Goal: Information Seeking & Learning: Learn about a topic

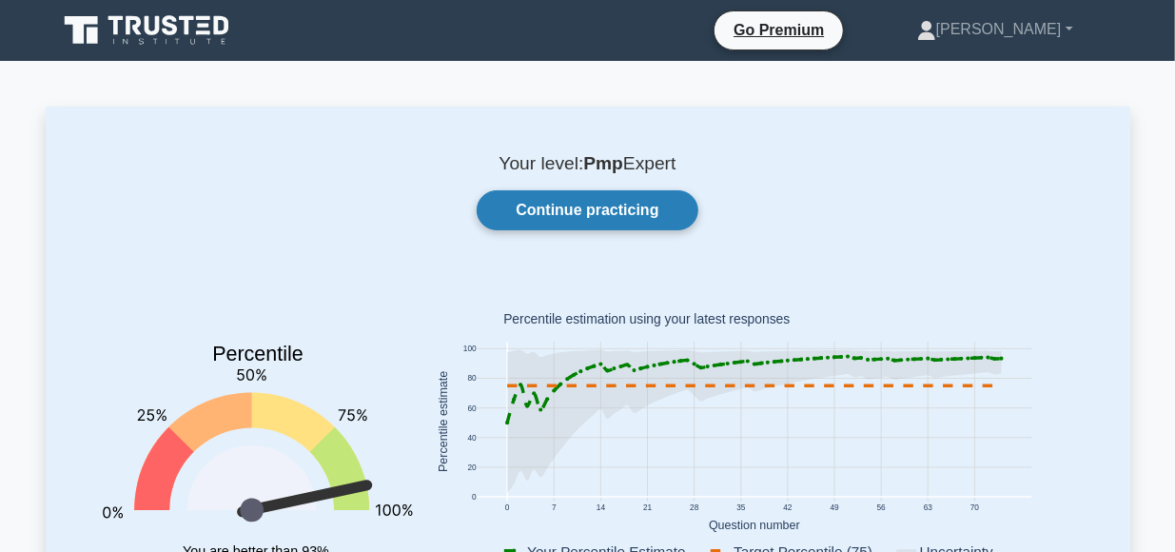
click at [601, 213] on link "Continue practicing" at bounding box center [587, 210] width 221 height 40
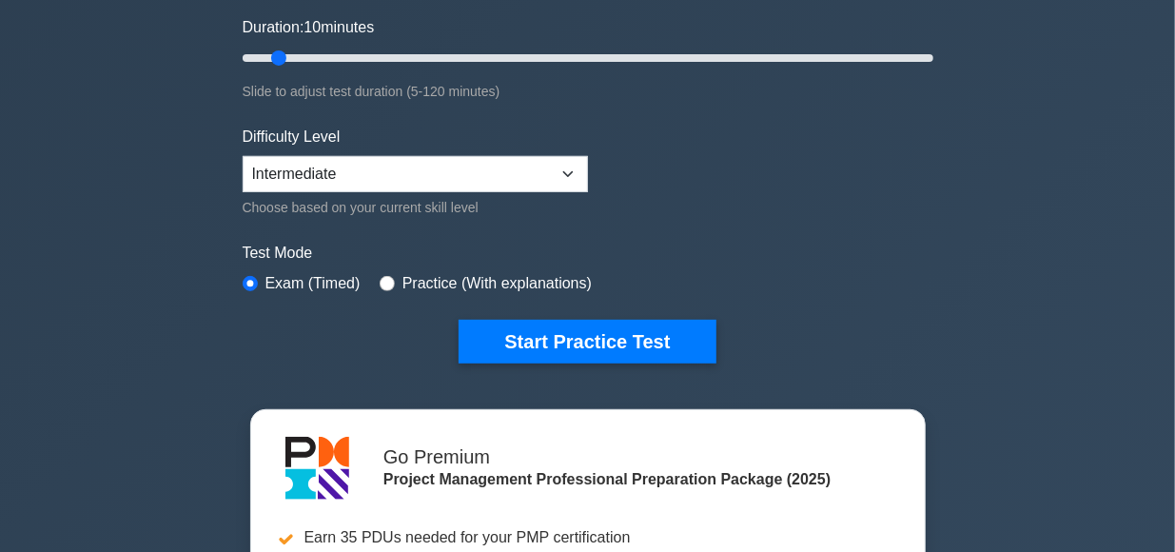
scroll to position [375, 0]
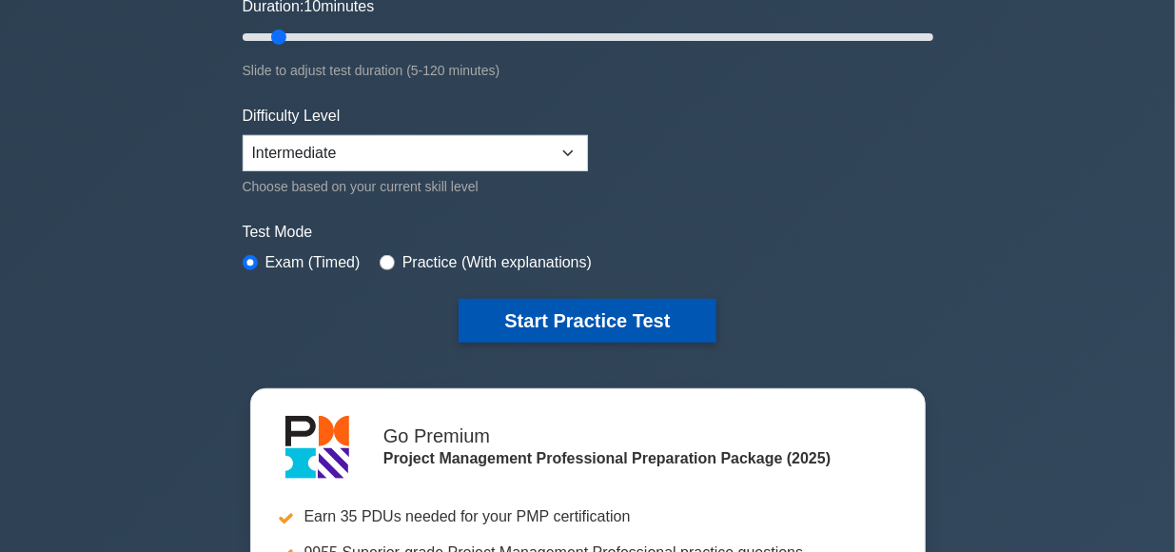
click at [606, 311] on button "Start Practice Test" at bounding box center [586, 321] width 257 height 44
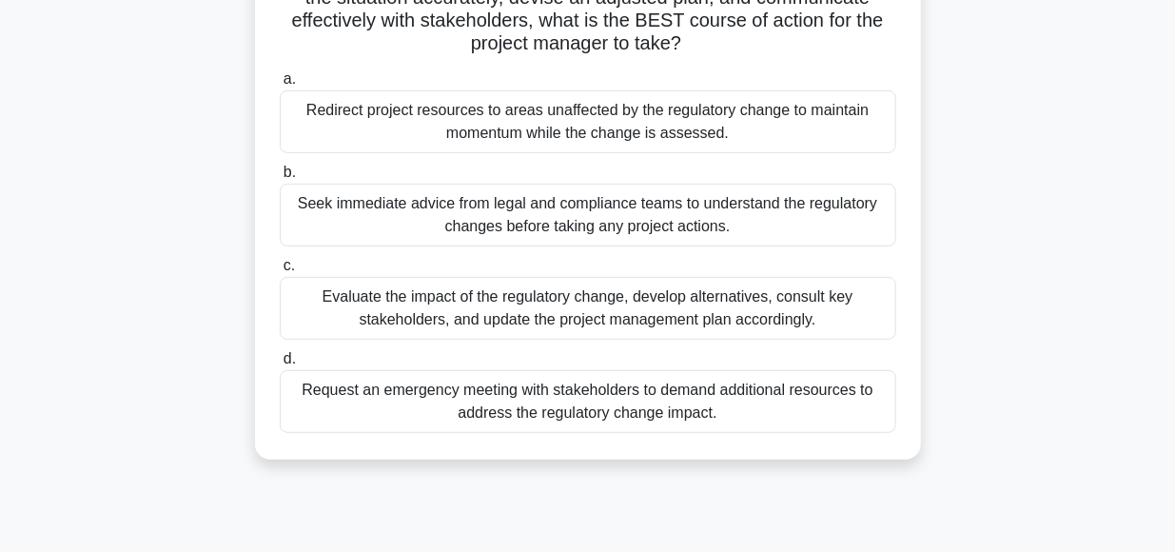
scroll to position [340, 0]
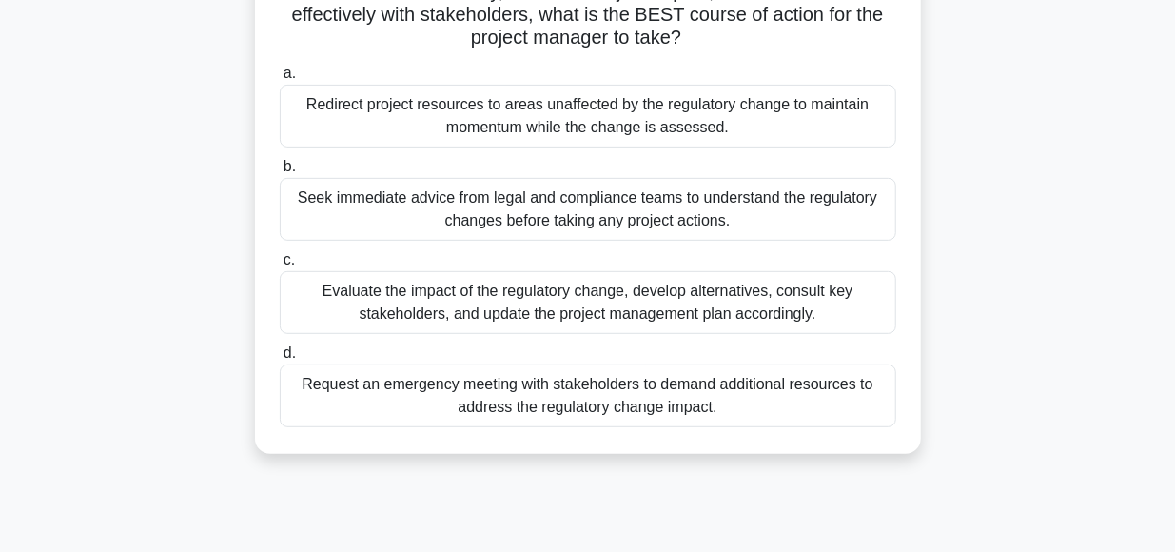
click at [572, 302] on div "Evaluate the impact of the regulatory change, develop alternatives, consult key…" at bounding box center [588, 302] width 616 height 63
click at [280, 266] on input "c. Evaluate the impact of the regulatory change, develop alternatives, consult …" at bounding box center [280, 260] width 0 height 12
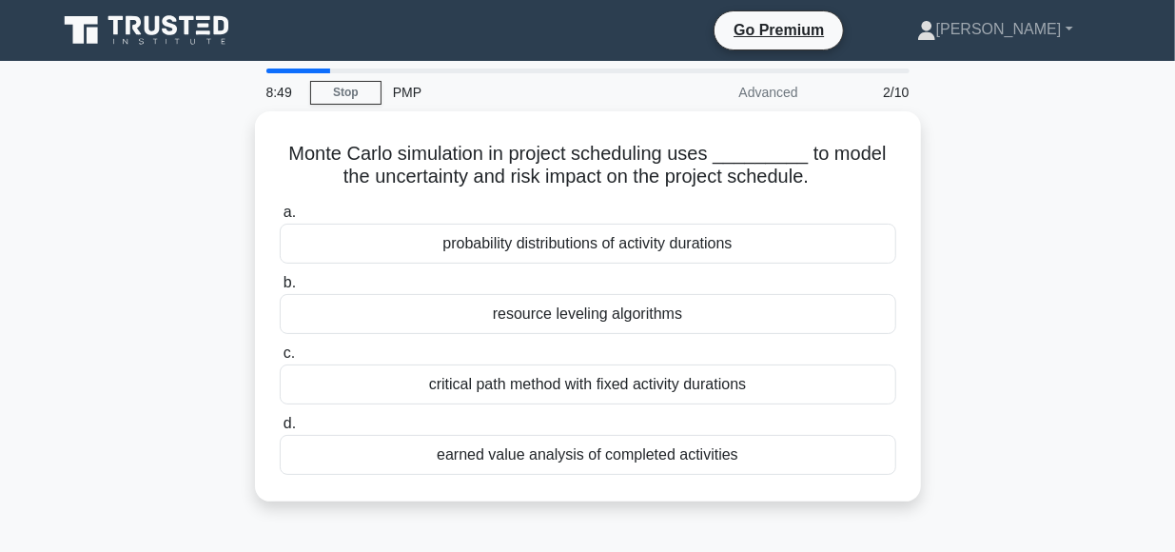
scroll to position [0, 0]
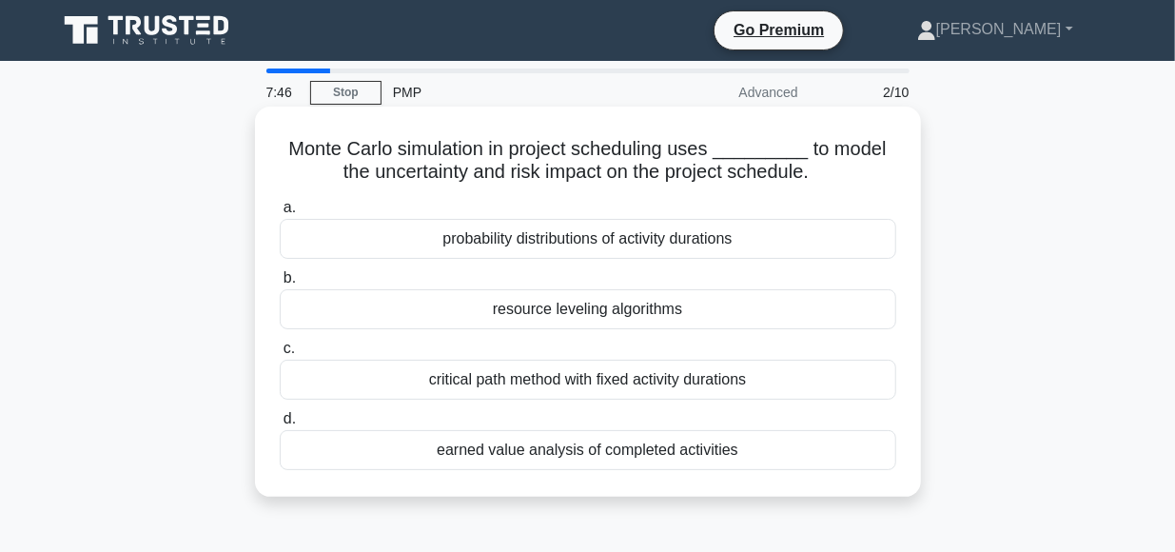
click at [609, 380] on div "critical path method with fixed activity durations" at bounding box center [588, 380] width 616 height 40
click at [280, 355] on input "c. critical path method with fixed activity durations" at bounding box center [280, 348] width 0 height 12
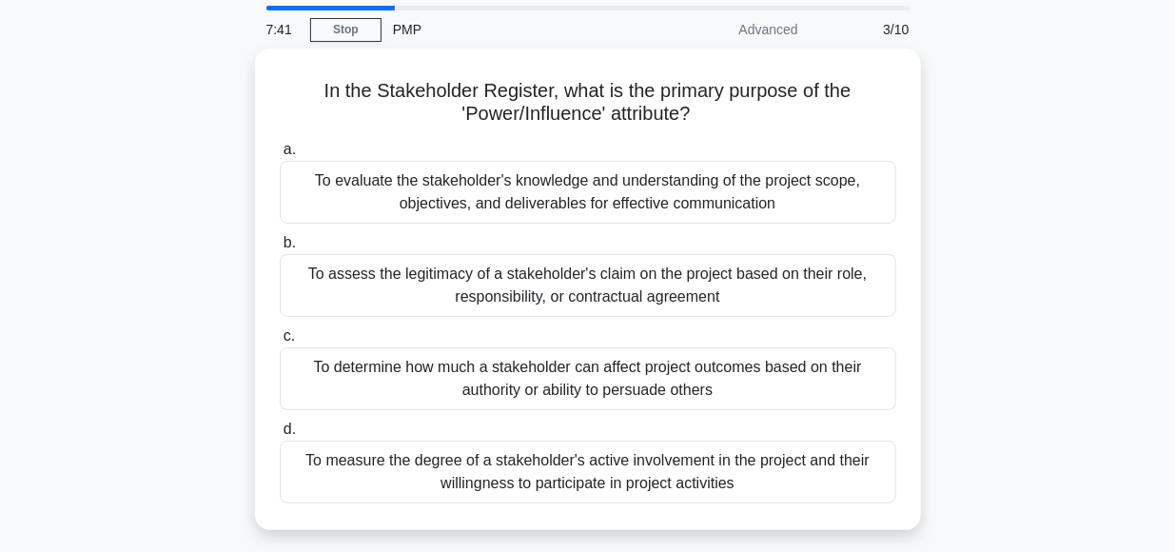
scroll to position [63, 0]
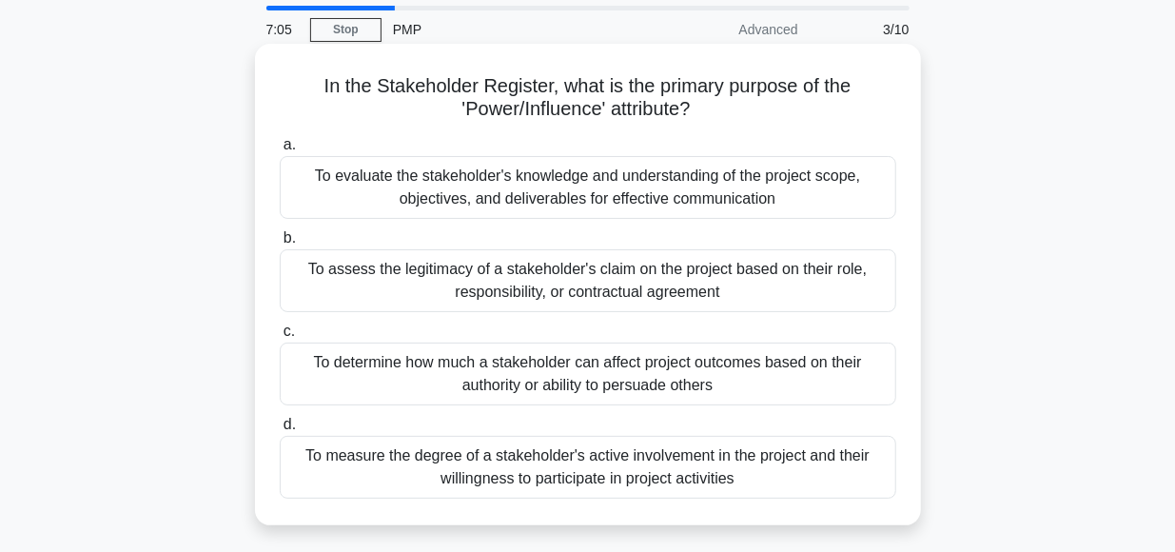
click at [667, 373] on div "To determine how much a stakeholder can affect project outcomes based on their …" at bounding box center [588, 373] width 616 height 63
click at [280, 338] on input "c. To determine how much a stakeholder can affect project outcomes based on the…" at bounding box center [280, 331] width 0 height 12
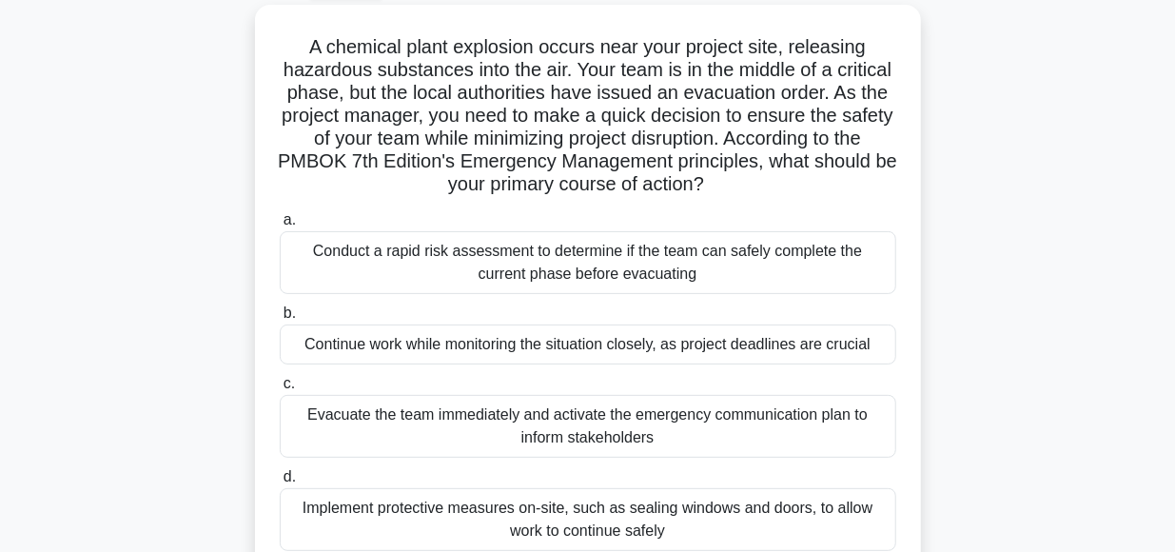
scroll to position [107, 0]
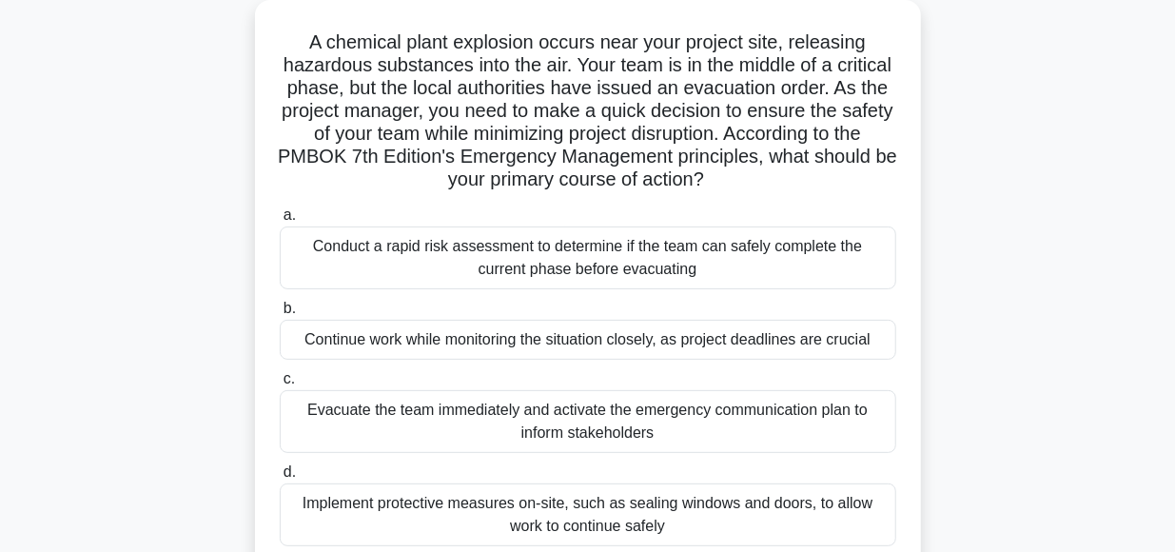
click at [549, 248] on div "Conduct a rapid risk assessment to determine if the team can safely complete th…" at bounding box center [588, 257] width 616 height 63
click at [280, 222] on input "a. Conduct a rapid risk assessment to determine if the team can safely complete…" at bounding box center [280, 215] width 0 height 12
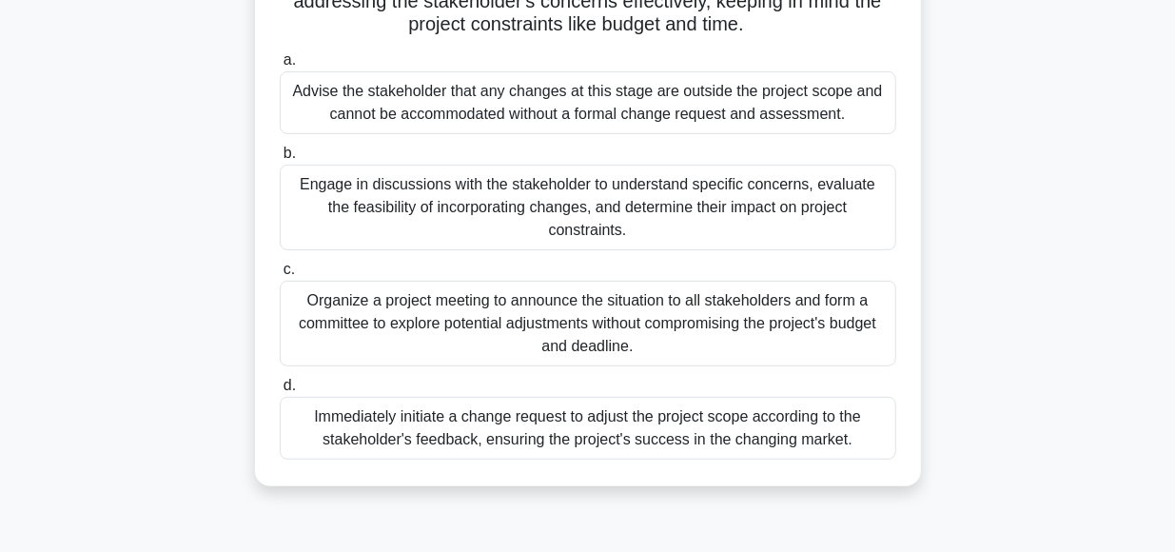
scroll to position [336, 0]
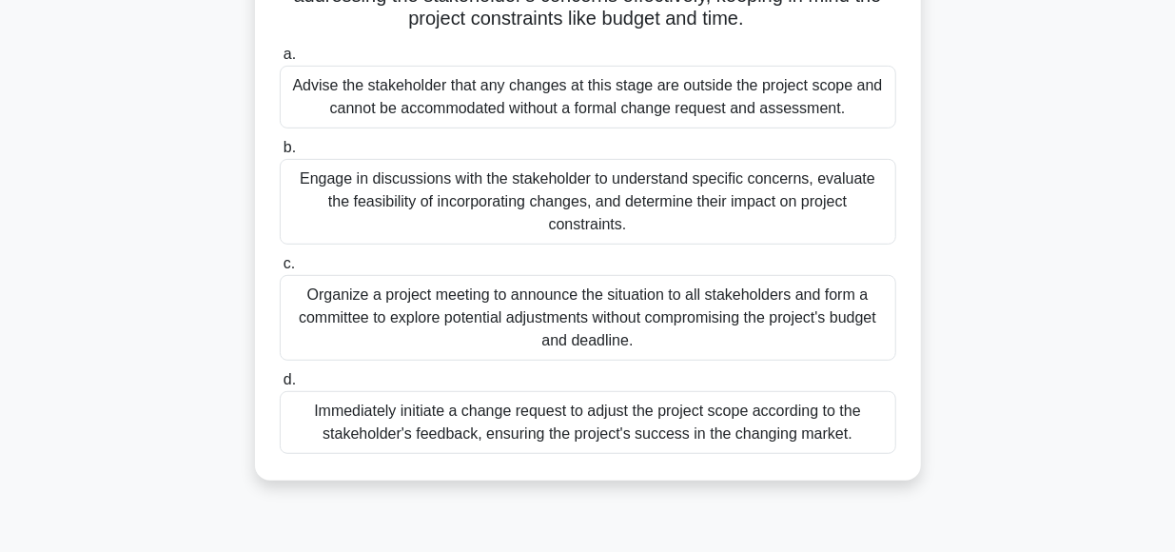
click at [572, 190] on div "Engage in discussions with the stakeholder to understand specific concerns, eva…" at bounding box center [588, 202] width 616 height 86
click at [280, 154] on input "b. Engage in discussions with the stakeholder to understand specific concerns, …" at bounding box center [280, 148] width 0 height 12
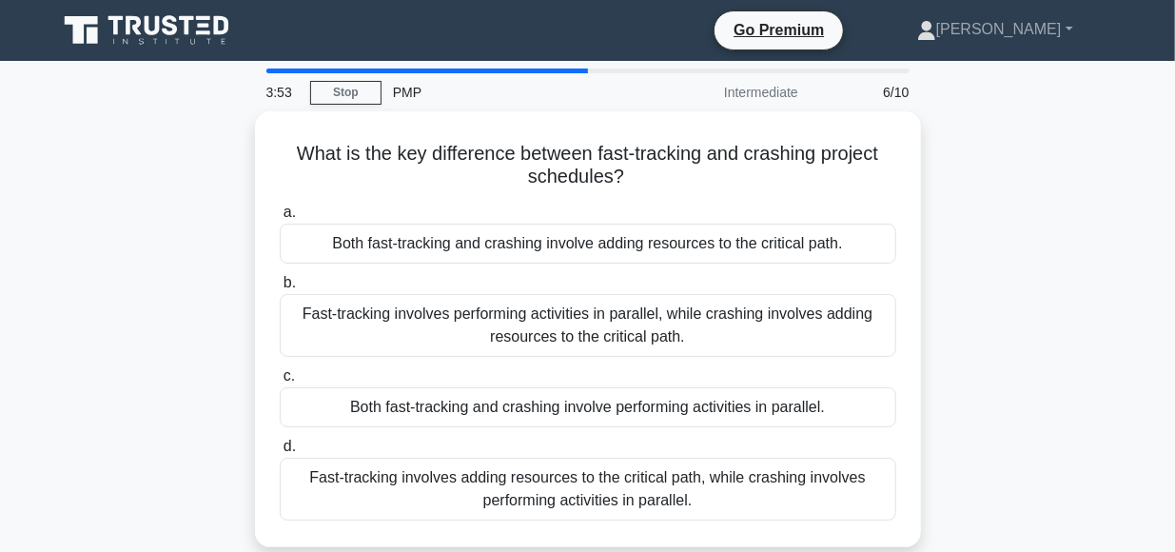
scroll to position [0, 0]
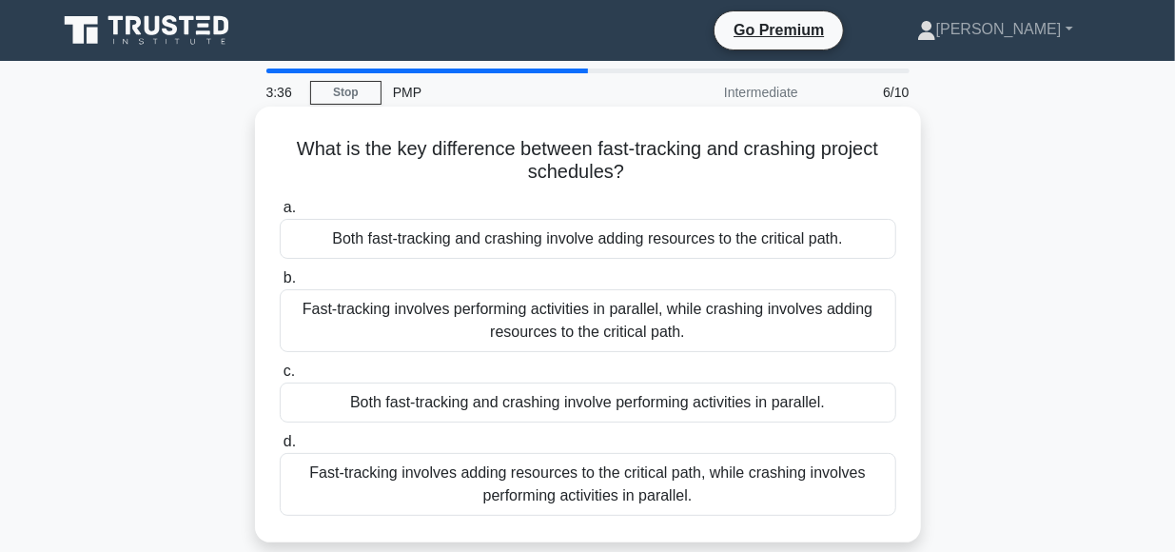
click at [564, 310] on div "Fast-tracking involves performing activities in parallel, while crashing involv…" at bounding box center [588, 320] width 616 height 63
click at [280, 284] on input "b. Fast-tracking involves performing activities in parallel, while crashing inv…" at bounding box center [280, 278] width 0 height 12
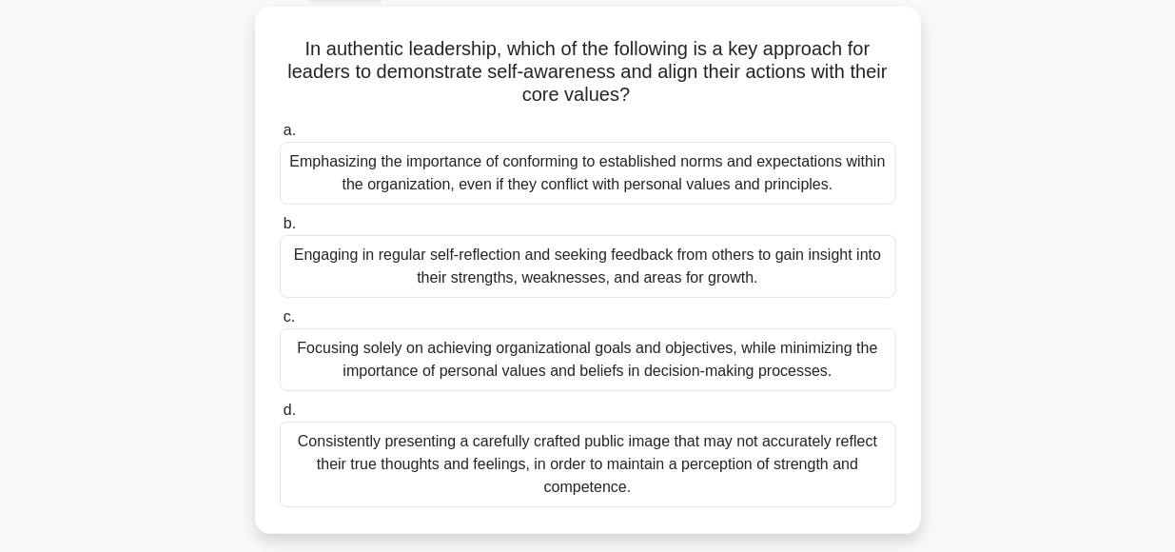
scroll to position [106, 0]
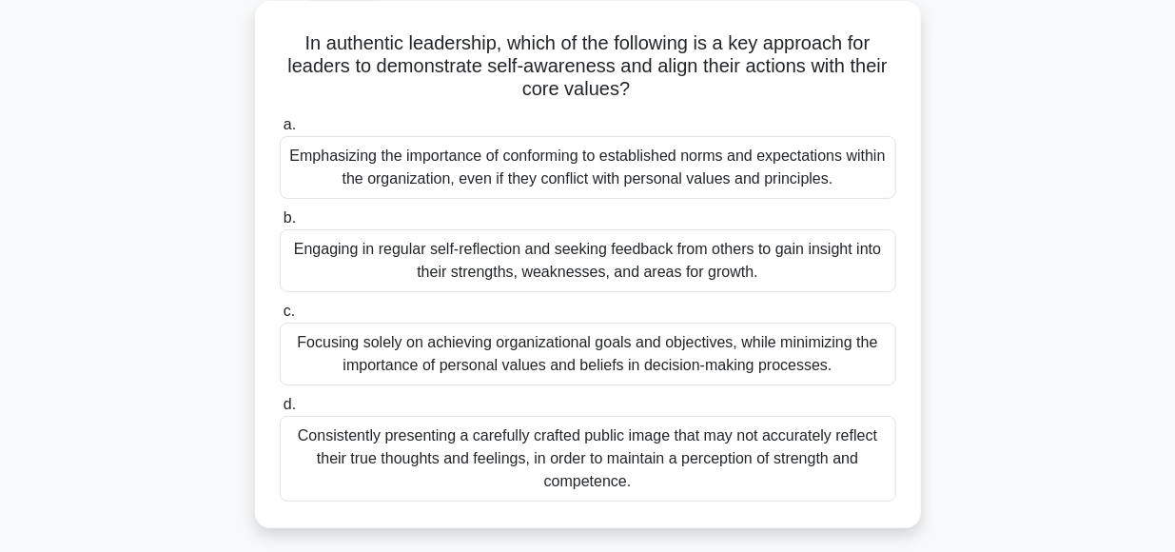
click at [576, 175] on div "Emphasizing the importance of conforming to established norms and expectations …" at bounding box center [588, 167] width 616 height 63
click at [280, 131] on input "a. Emphasizing the importance of conforming to established norms and expectatio…" at bounding box center [280, 125] width 0 height 12
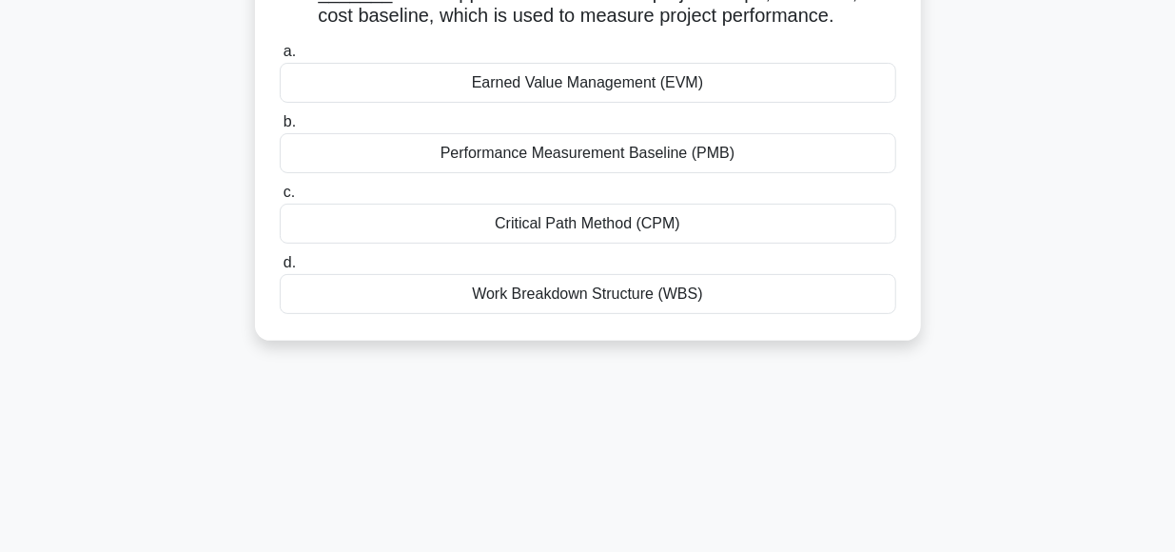
scroll to position [0, 0]
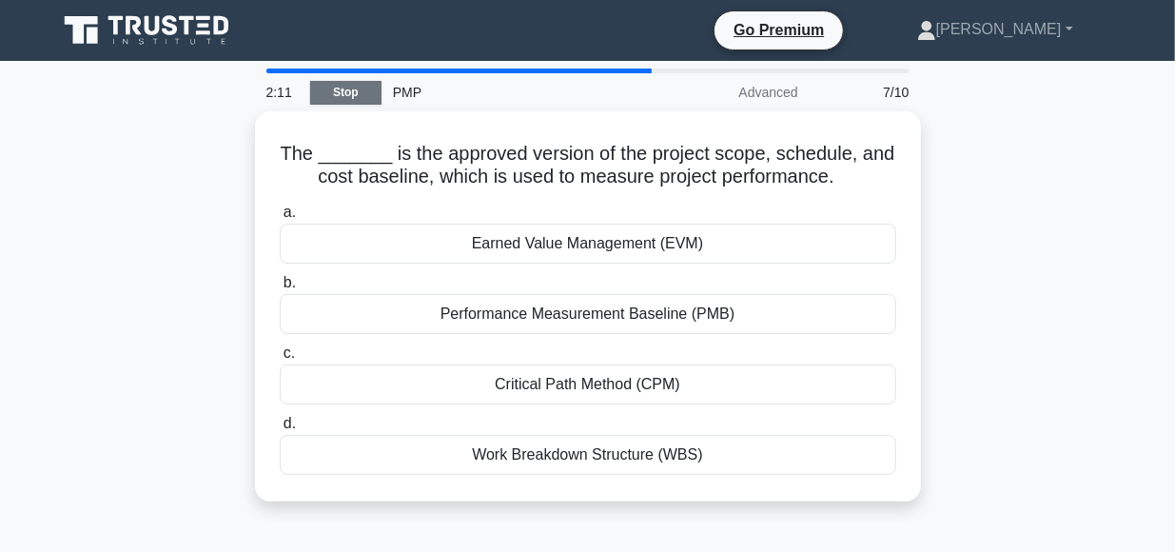
click at [347, 92] on link "Stop" at bounding box center [345, 93] width 71 height 24
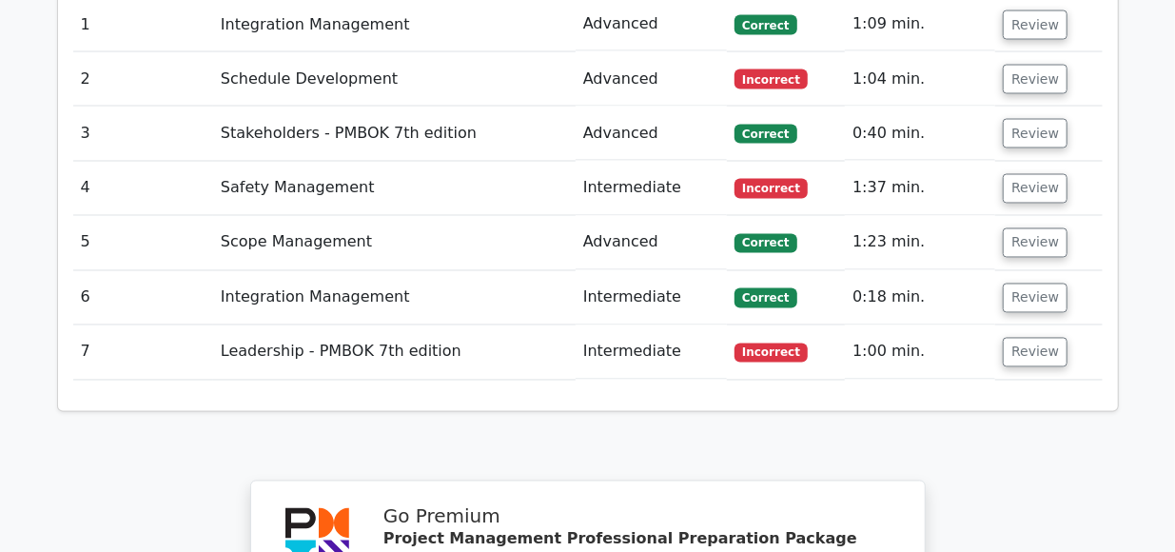
scroll to position [1600, 0]
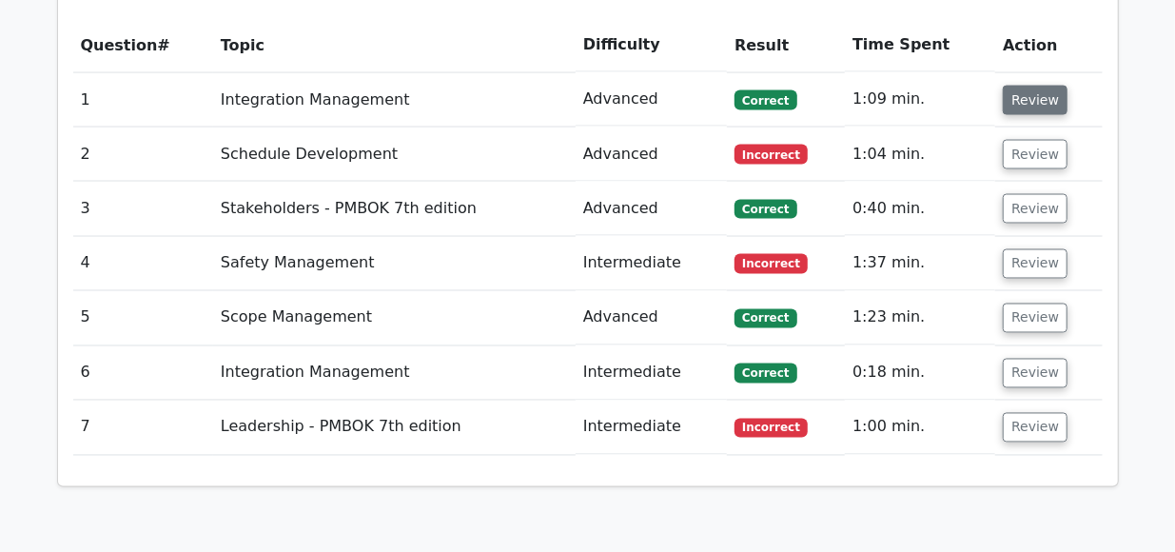
scroll to position [1518, 0]
click at [1022, 182] on td "Review" at bounding box center [1048, 209] width 107 height 54
click at [1028, 86] on button "Review" at bounding box center [1035, 100] width 65 height 29
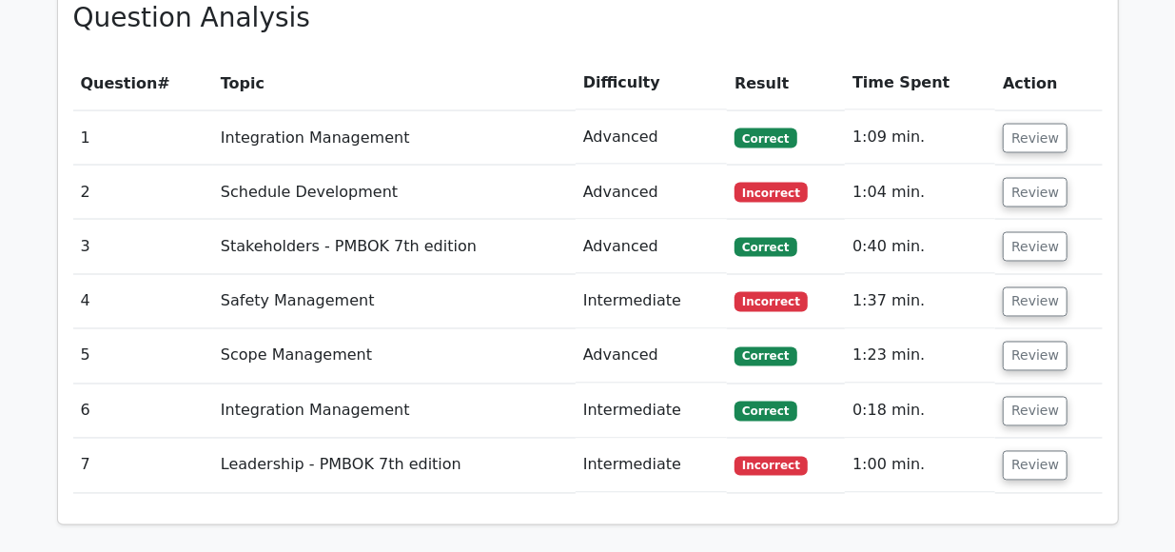
scroll to position [1486, 0]
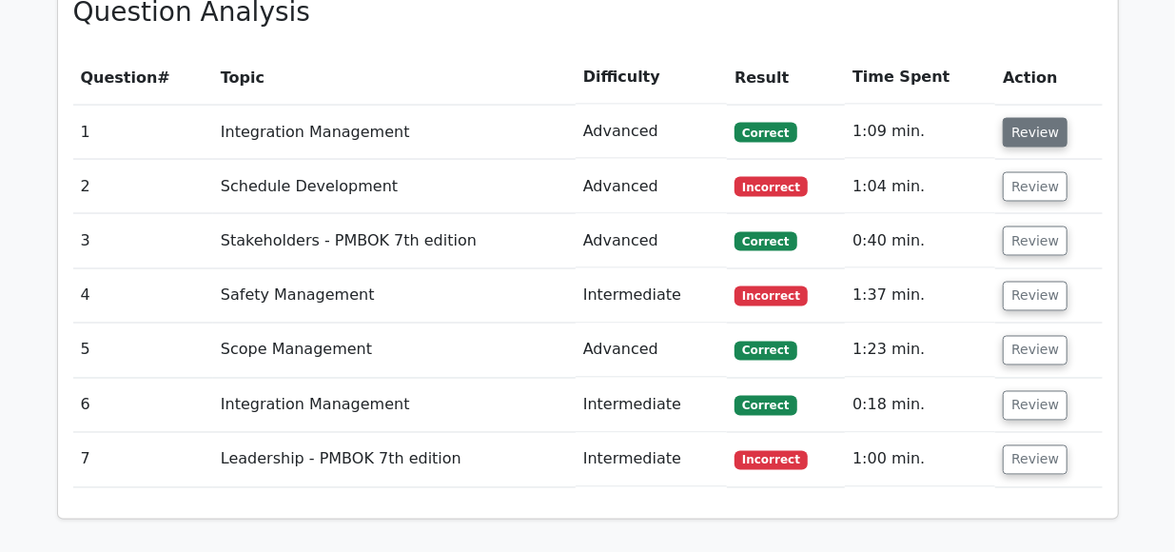
click at [1019, 118] on button "Review" at bounding box center [1035, 132] width 65 height 29
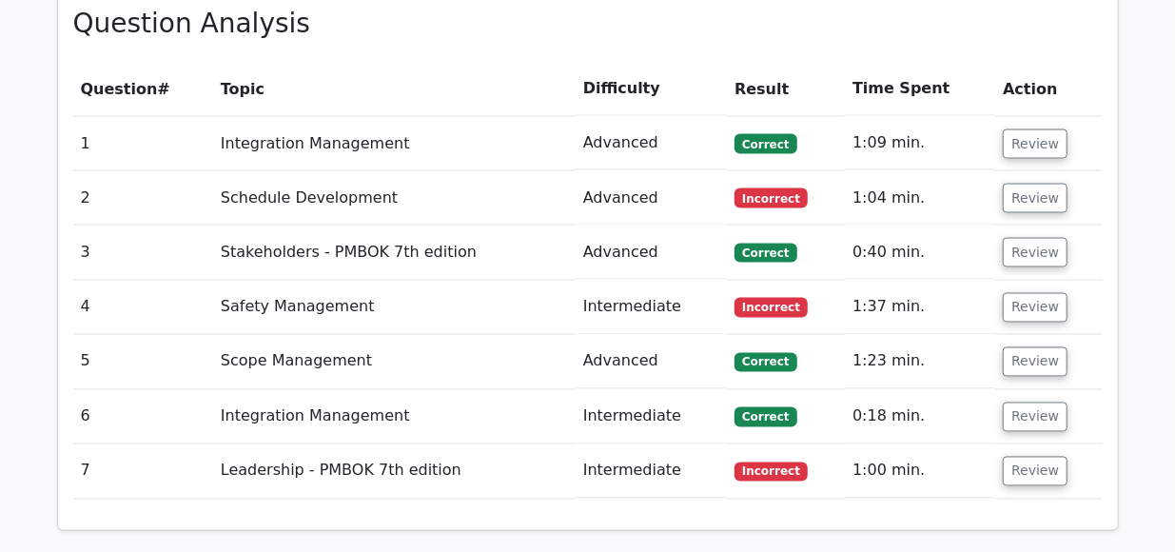
scroll to position [1349, 0]
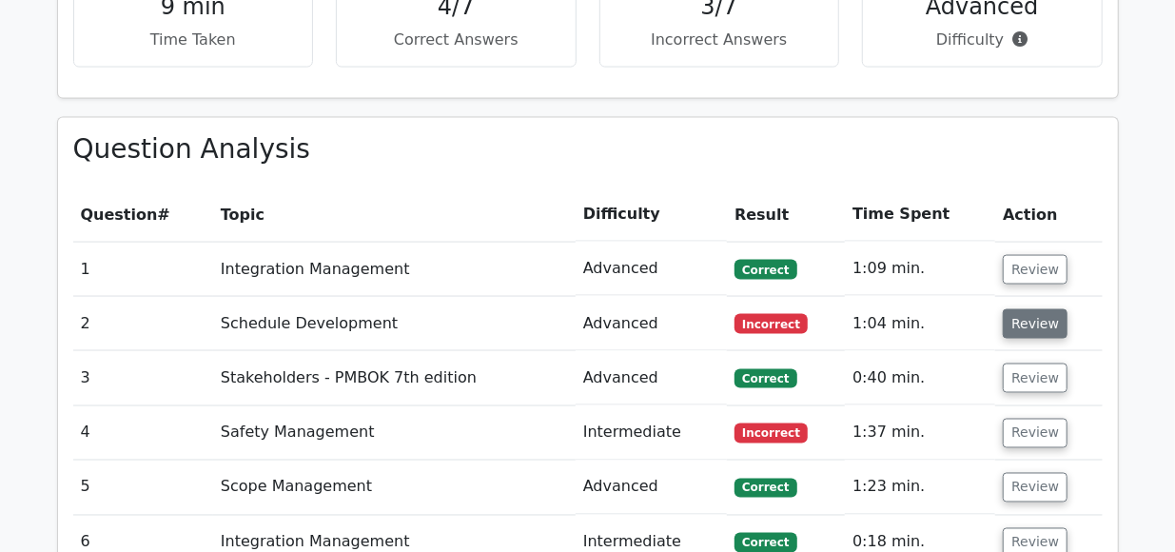
click at [1026, 309] on button "Review" at bounding box center [1035, 323] width 65 height 29
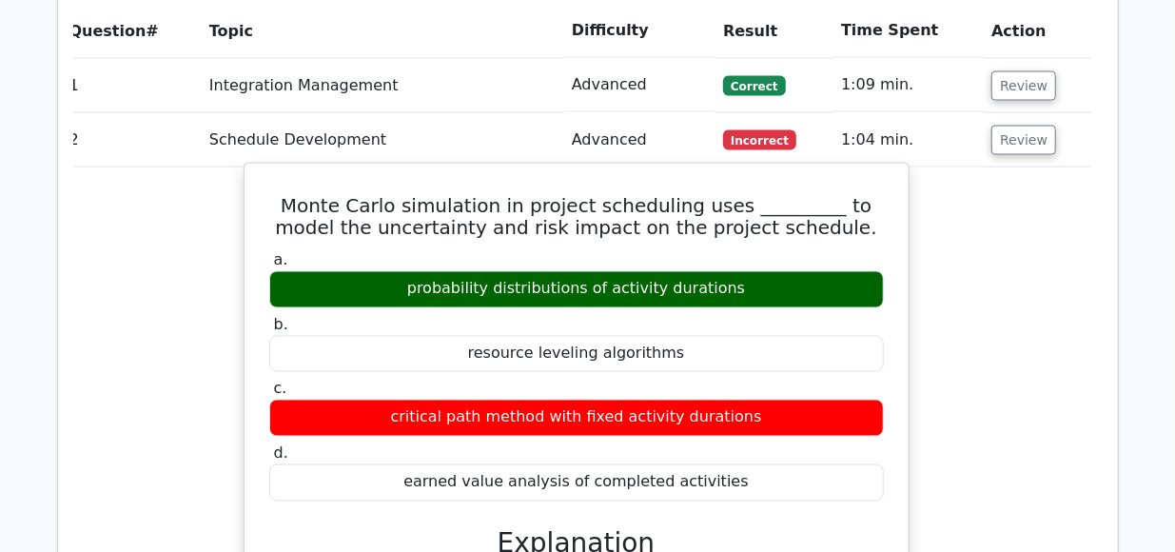
scroll to position [1536, 0]
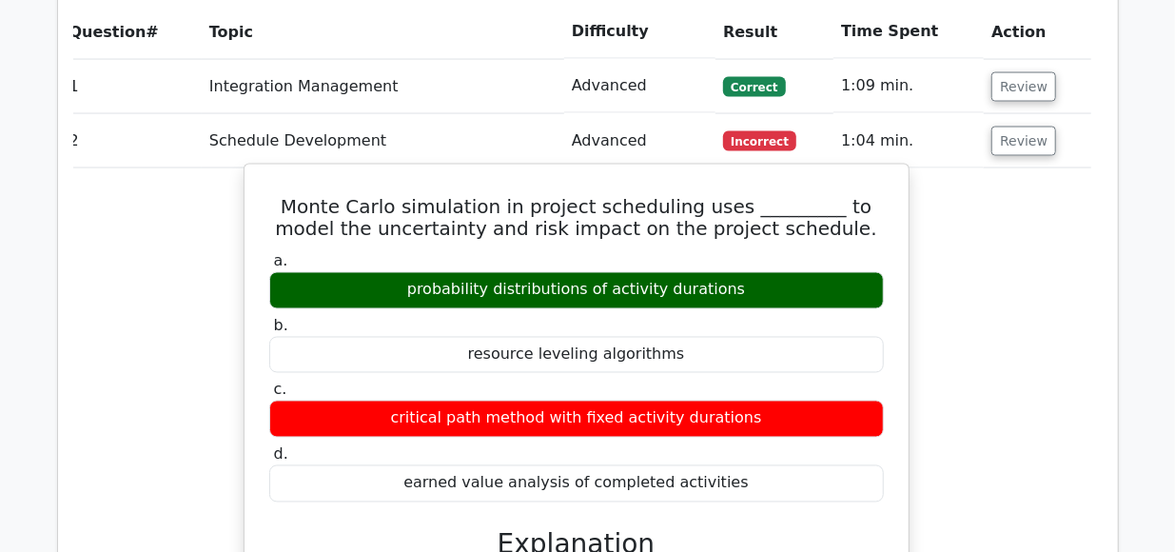
scroll to position [1530, 0]
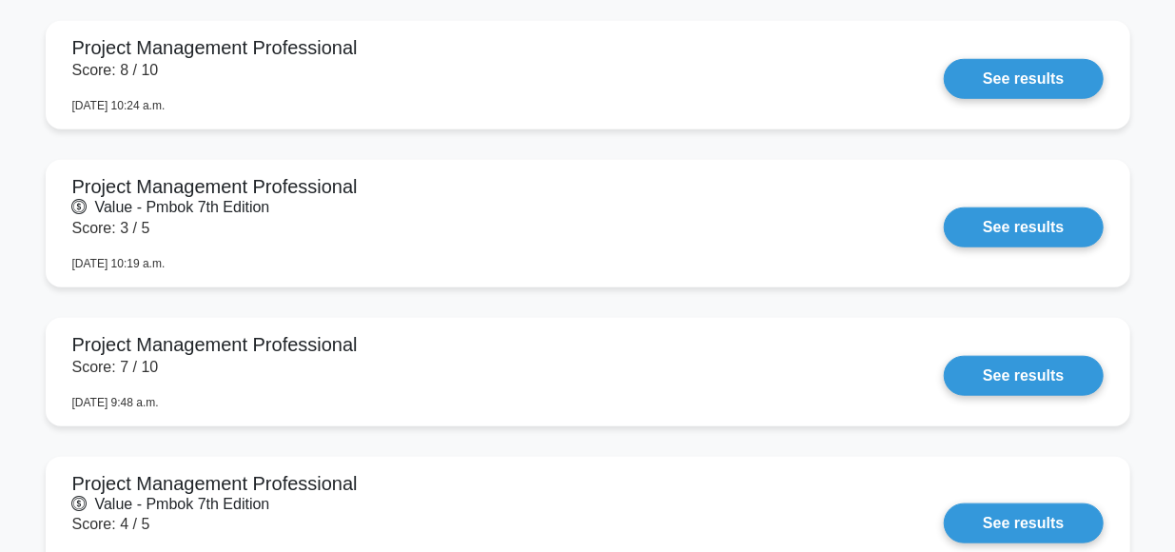
scroll to position [4290, 0]
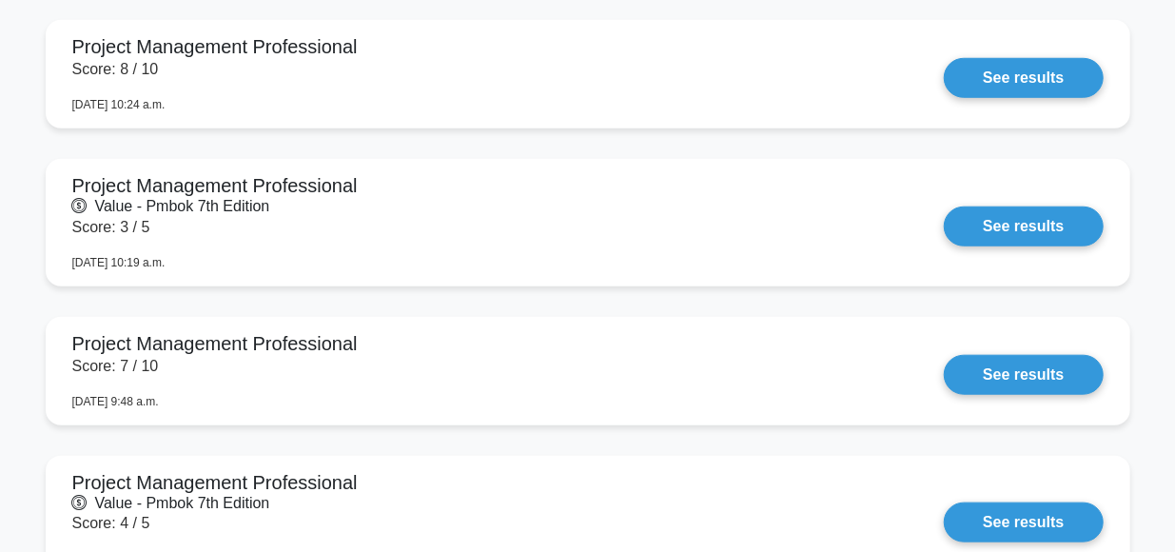
click at [944, 206] on link "See results" at bounding box center [1023, 226] width 159 height 40
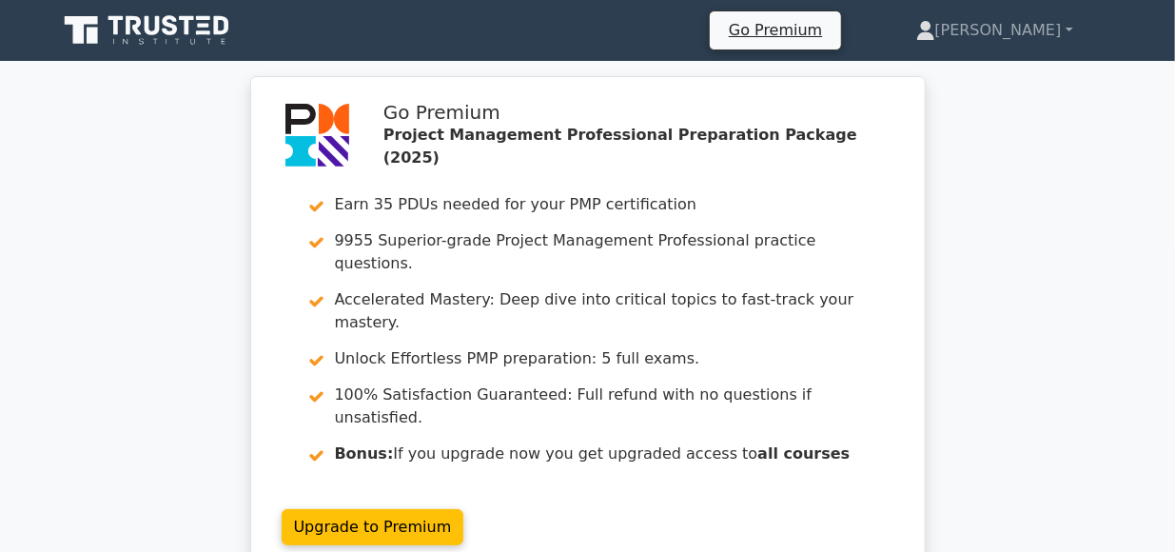
click at [464, 509] on link "Upgrade to Premium" at bounding box center [373, 527] width 183 height 36
